Goal: Task Accomplishment & Management: Complete application form

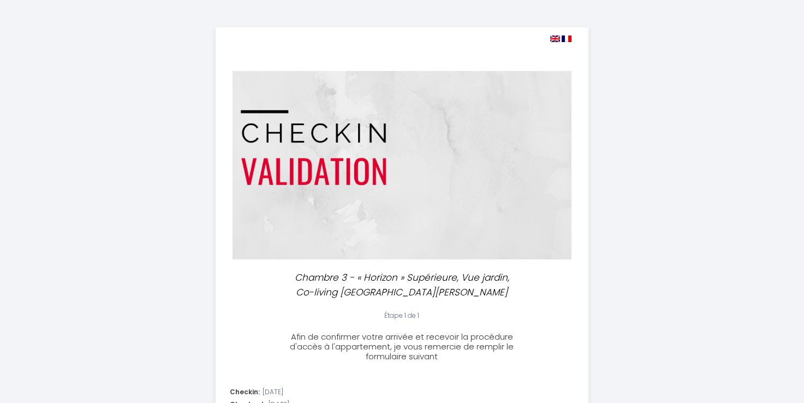
select select
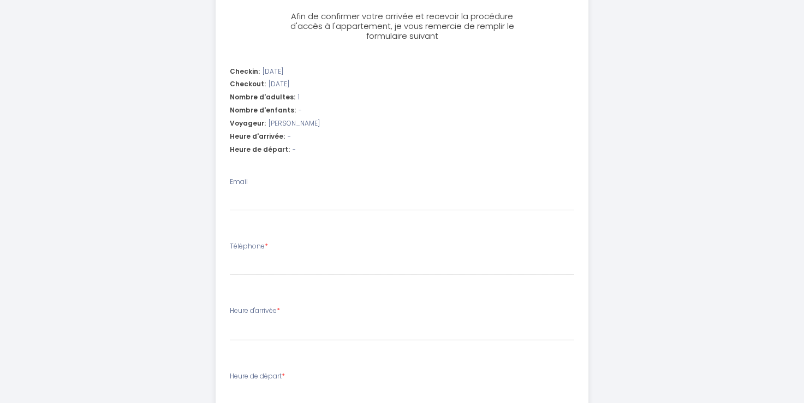
scroll to position [321, 0]
click at [295, 198] on input "Email" at bounding box center [402, 200] width 344 height 20
type input "[EMAIL_ADDRESS][DOMAIN_NAME]"
select select
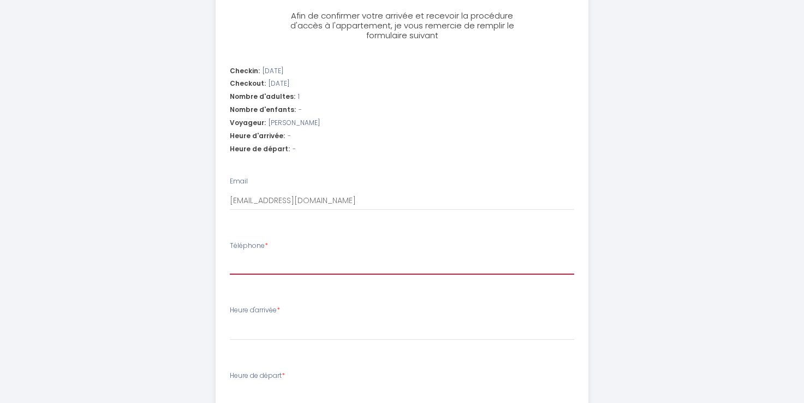
click at [294, 261] on input "Téléphone *" at bounding box center [402, 265] width 344 height 20
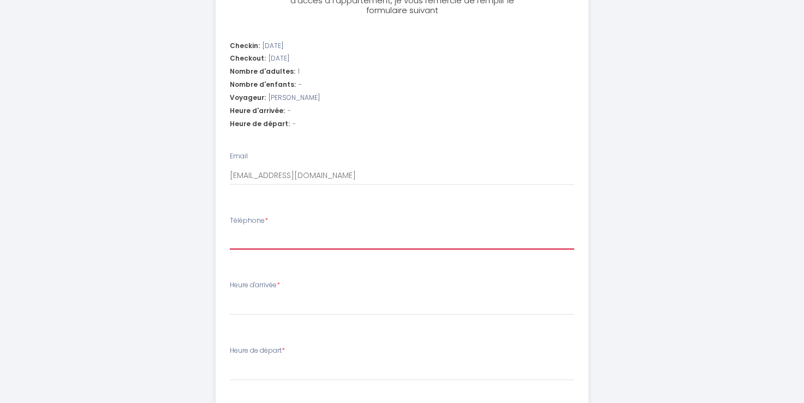
scroll to position [352, 0]
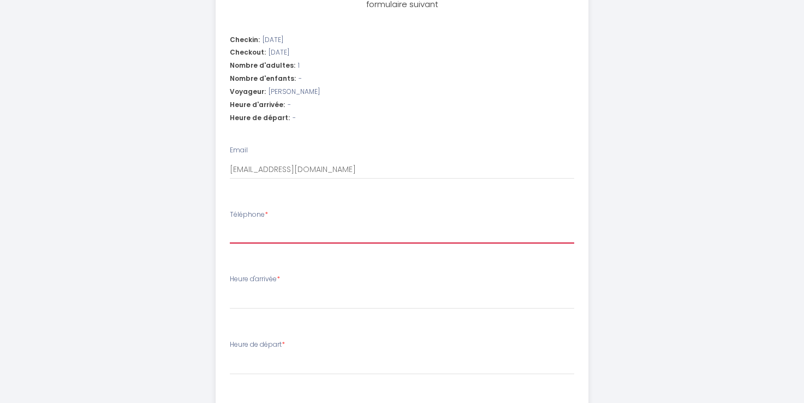
click at [302, 231] on input "Téléphone *" at bounding box center [402, 234] width 344 height 20
type input "0"
select select
type input "04"
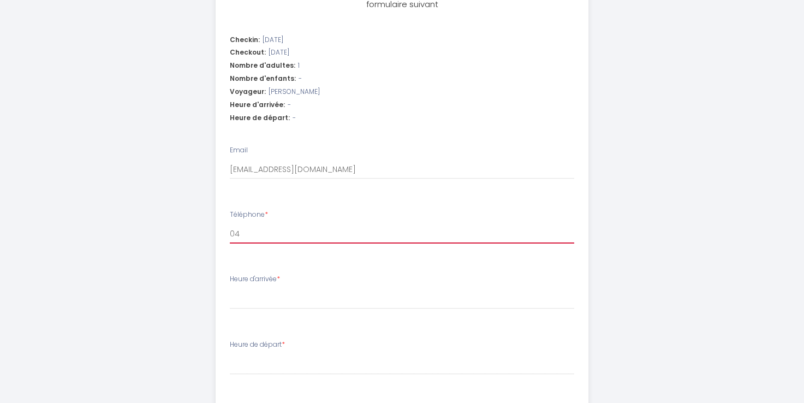
select select
type input "0"
select select
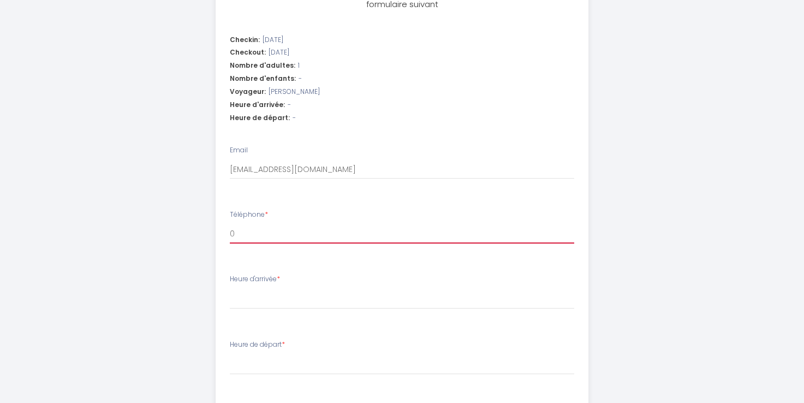
type input "07"
select select
type input "078"
select select
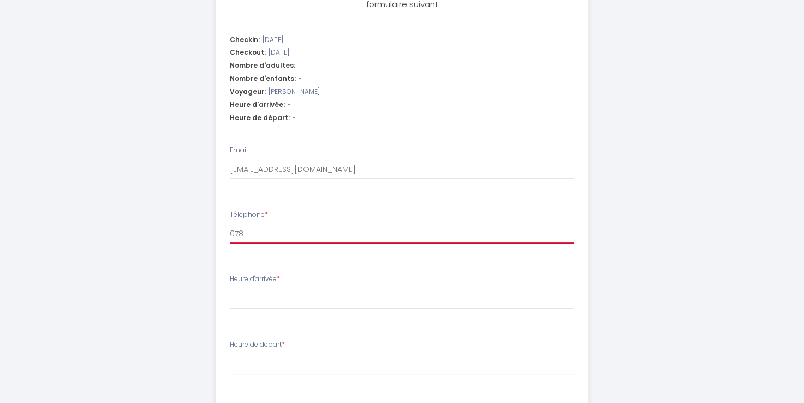
select select
type input "0781"
select select
type input "07816"
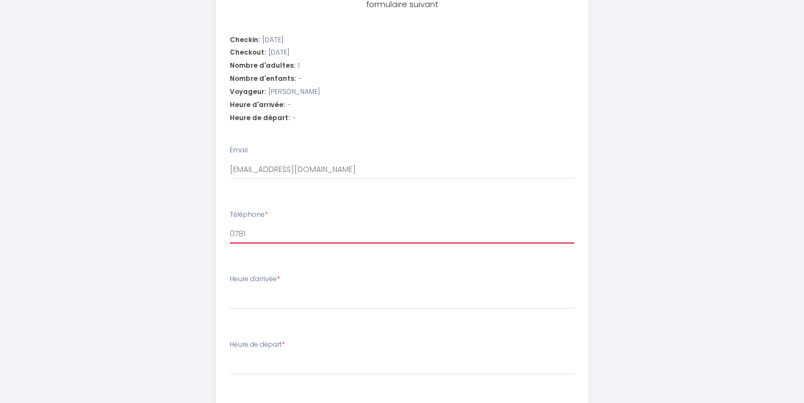
select select
type input "078162"
select select
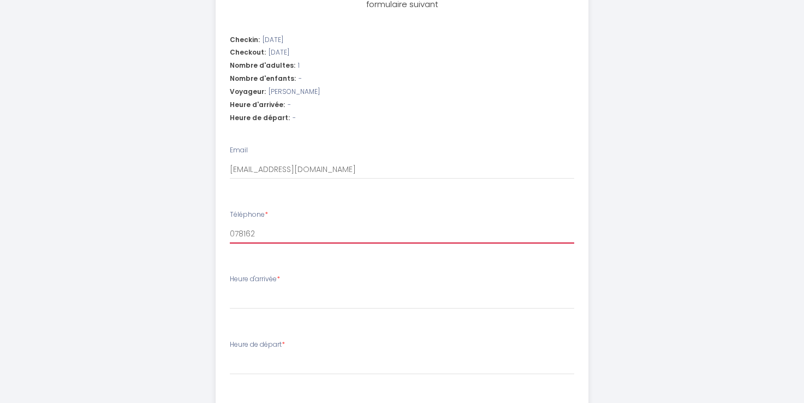
type input "0781629"
select select
type input "07816298"
select select
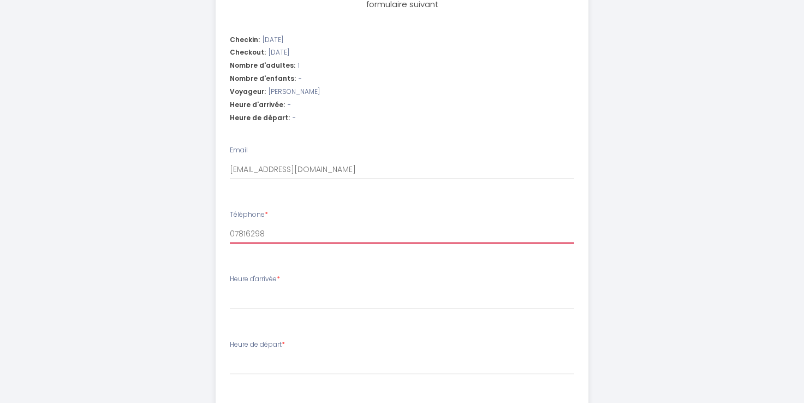
select select
type input "078162983"
select select
type input "0781629837"
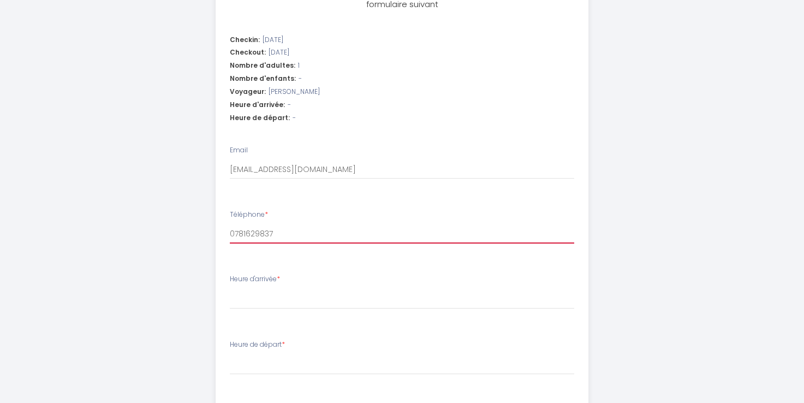
select select
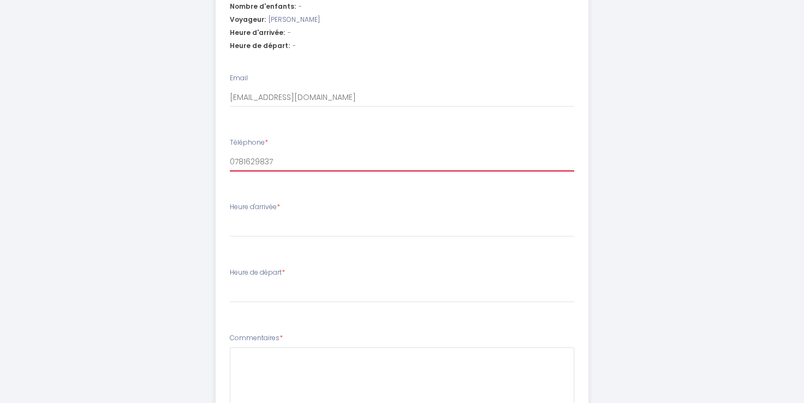
type input "0781629837"
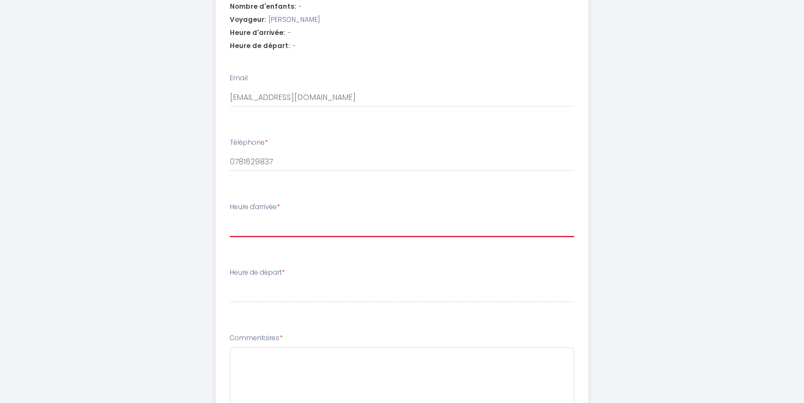
click at [290, 228] on select "16:00 16:30 17:00 17:30 18:00 18:30 19:00 19:30 20:00 20:30 21:00 21:30 22:00 2…" at bounding box center [402, 226] width 344 height 21
select select "21:00"
click at [230, 216] on select "16:00 16:30 17:00 17:30 18:00 18:30 19:00 19:30 20:00 20:30 21:00 21:30 22:00 2…" at bounding box center [402, 226] width 344 height 21
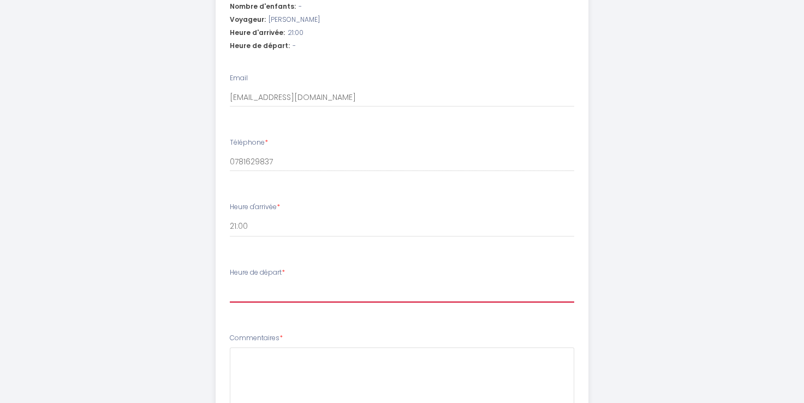
click at [293, 283] on select "00:00 00:30 01:00 01:30 02:00 02:30 03:00 03:30 04:00 04:30 05:00 05:30 06:00 0…" at bounding box center [402, 292] width 344 height 21
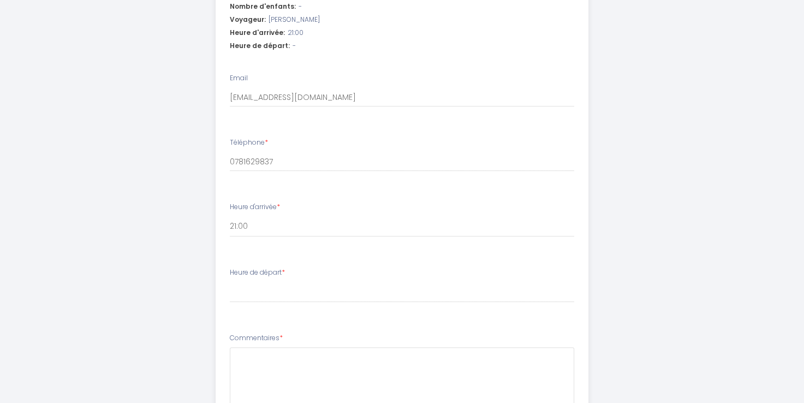
click at [199, 264] on div "Chambre 3 - « Horizon » Supérieure, Vue jardin, Co-living La Villa [PERSON_NAME…" at bounding box center [402, 41] width 559 height 931
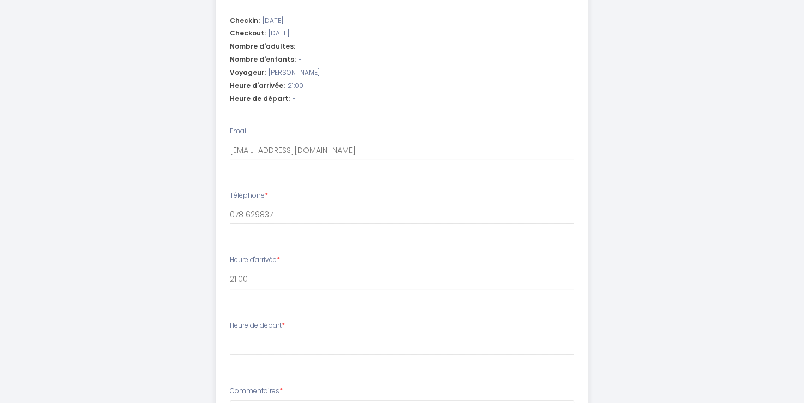
scroll to position [371, 0]
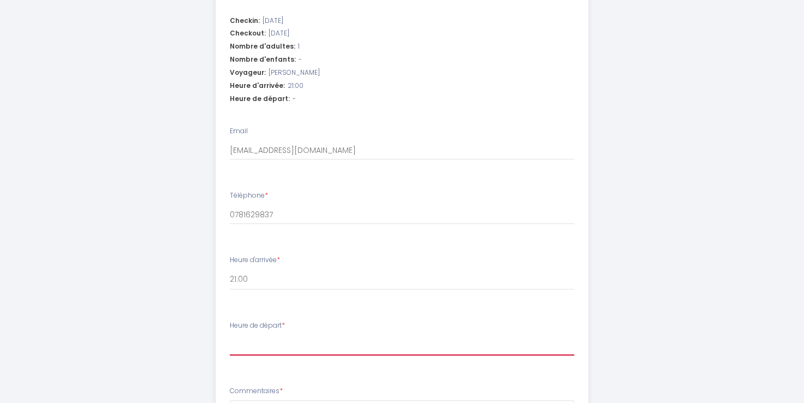
click at [262, 346] on select "00:00 00:30 01:00 01:30 02:00 02:30 03:00 03:30 04:00 04:30 05:00 05:30 06:00 0…" at bounding box center [402, 344] width 344 height 21
select select "10:00"
click at [230, 334] on select "00:00 00:30 01:00 01:30 02:00 02:30 03:00 03:30 04:00 04:30 05:00 05:30 06:00 0…" at bounding box center [402, 344] width 344 height 21
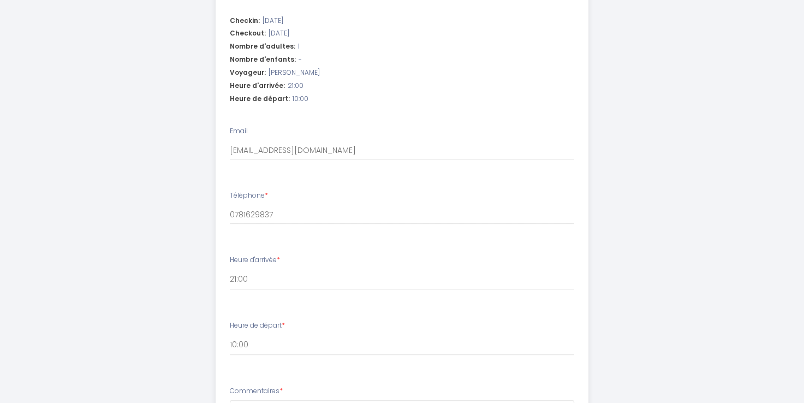
click at [491, 304] on li "Heure d'arrivée * 16:00 16:30 17:00 17:30 18:00 18:30 19:00 19:30 20:00 20:30 2…" at bounding box center [402, 277] width 372 height 59
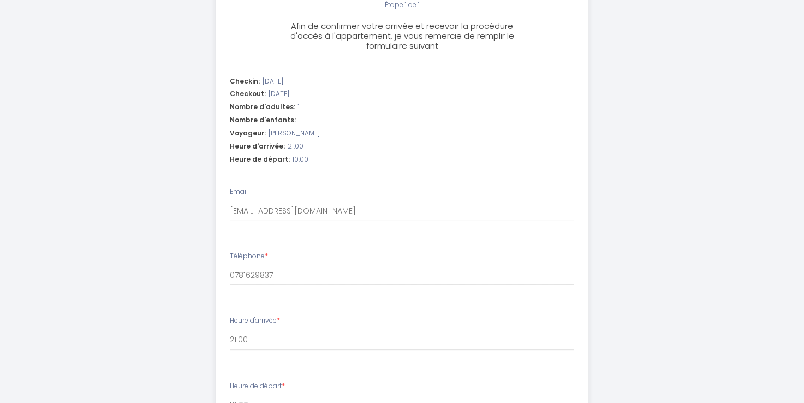
scroll to position [308, 0]
click at [355, 126] on div "Nombre d'enfants: -" at bounding box center [402, 122] width 344 height 10
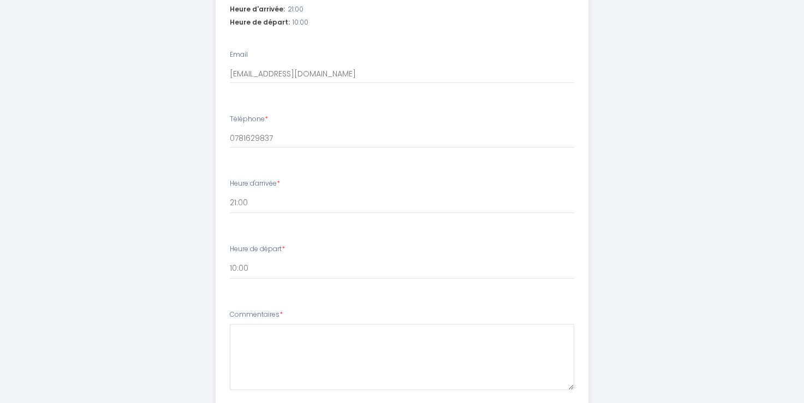
scroll to position [528, 0]
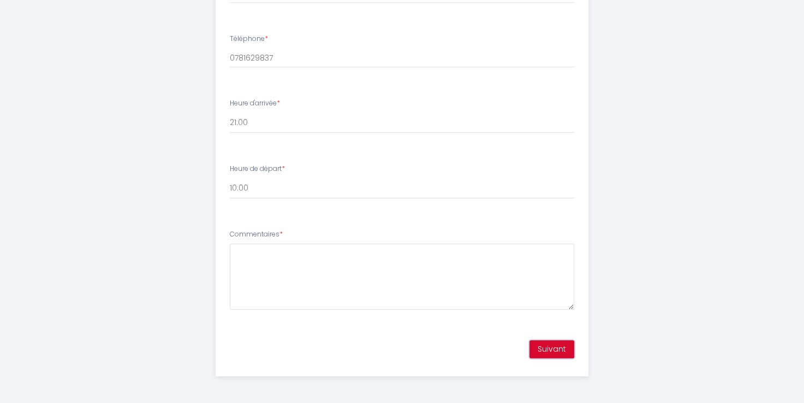
click at [552, 345] on button "Suivant" at bounding box center [551, 349] width 45 height 19
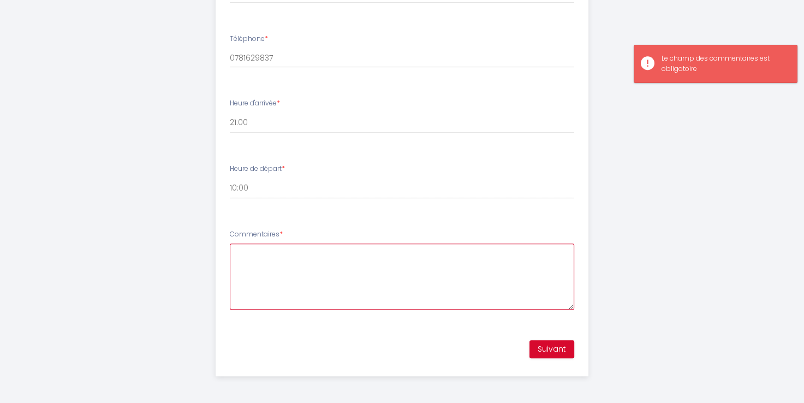
click at [476, 268] on textarea "Commentaires *" at bounding box center [402, 276] width 344 height 66
click at [549, 345] on button "Suivant" at bounding box center [551, 349] width 45 height 19
click at [472, 246] on textarea "Commentaires *" at bounding box center [402, 276] width 344 height 66
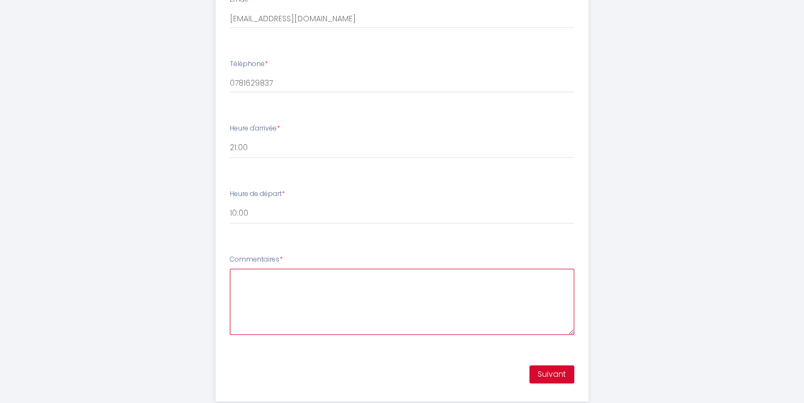
scroll to position [502, 0]
type textarea "pas de commentaires."
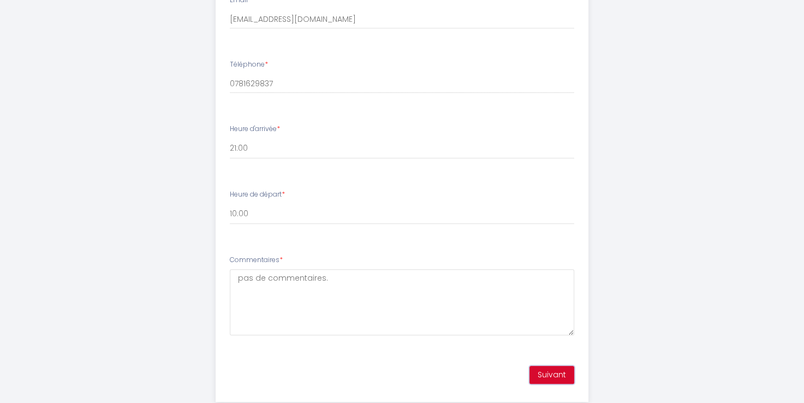
click at [558, 374] on button "Suivant" at bounding box center [551, 375] width 45 height 19
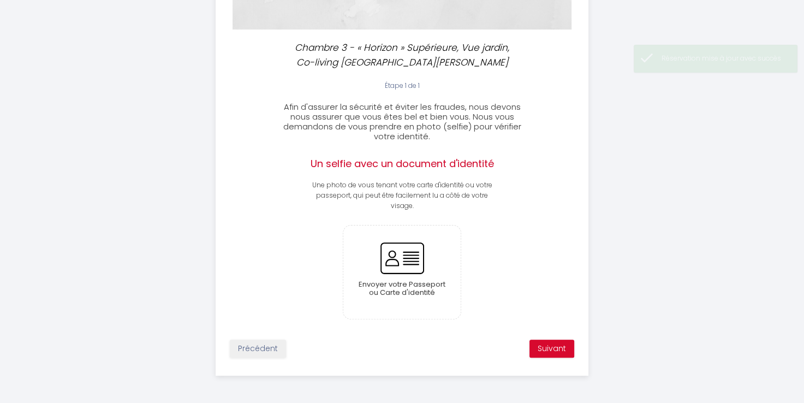
scroll to position [203, 0]
